Goal: Check status: Check status

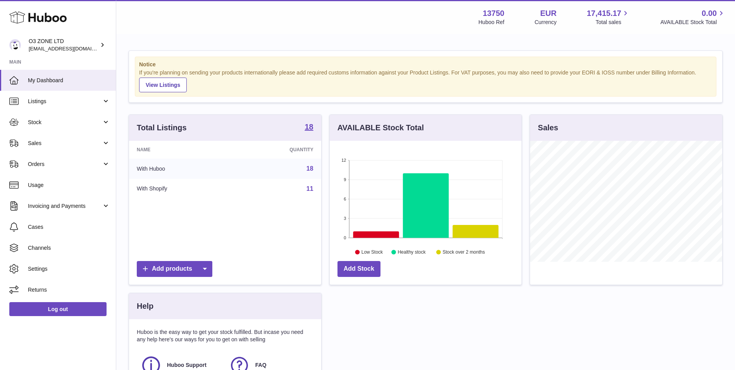
scroll to position [121, 192]
click at [53, 145] on span "Sales" at bounding box center [65, 143] width 74 height 7
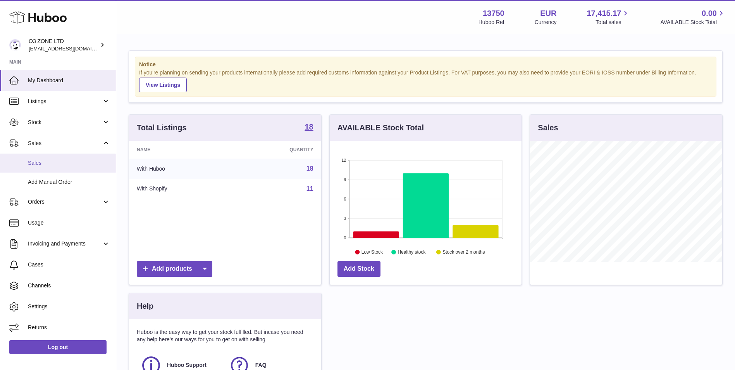
click at [52, 162] on span "Sales" at bounding box center [69, 162] width 82 height 7
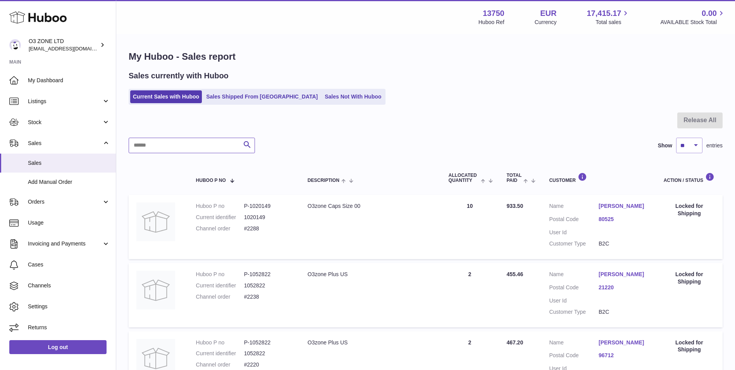
click at [225, 146] on input "text" at bounding box center [192, 146] width 126 height 16
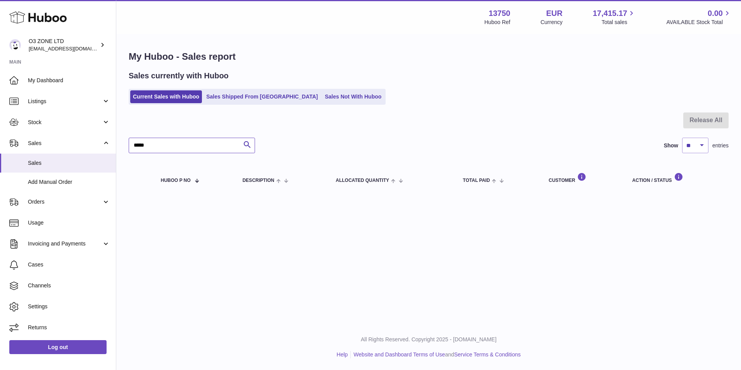
type input "****"
click at [239, 95] on link "Sales Shipped From [GEOGRAPHIC_DATA]" at bounding box center [261, 96] width 117 height 13
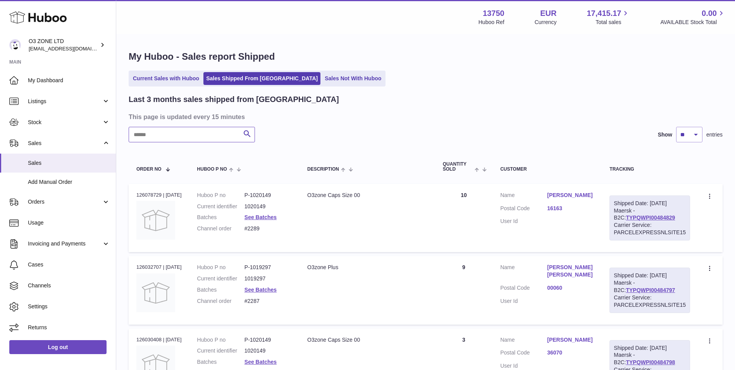
click at [194, 136] on input "text" at bounding box center [192, 135] width 126 height 16
type input "****"
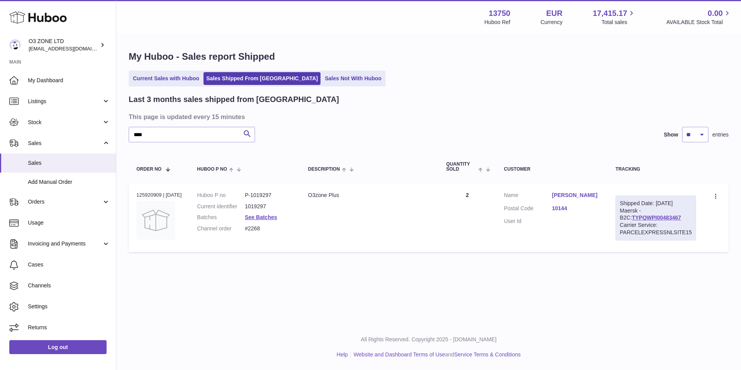
click at [656, 229] on div "Carrier Service: PARCELEXPRESSNLSITE15" at bounding box center [656, 228] width 72 height 15
click at [658, 221] on link "TYPQWPI00483467" at bounding box center [656, 217] width 49 height 6
click at [572, 199] on link "[PERSON_NAME]" at bounding box center [576, 194] width 48 height 7
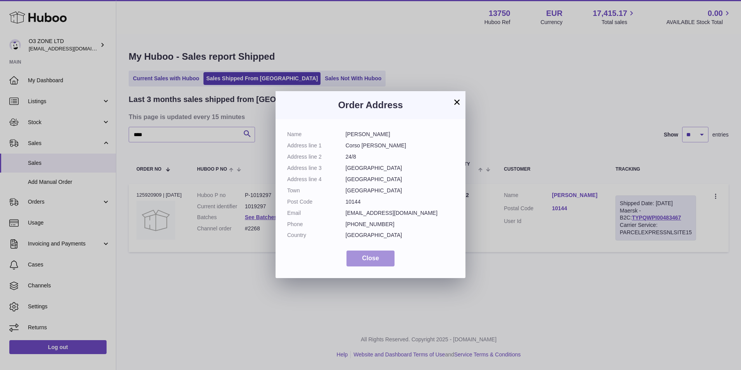
click at [354, 254] on button "Close" at bounding box center [370, 258] width 48 height 16
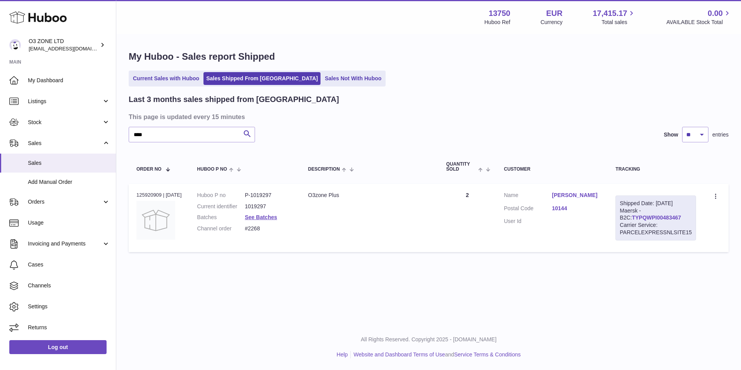
click at [647, 221] on link "TYPQWPI00483467" at bounding box center [656, 217] width 49 height 6
